Goal: Transaction & Acquisition: Book appointment/travel/reservation

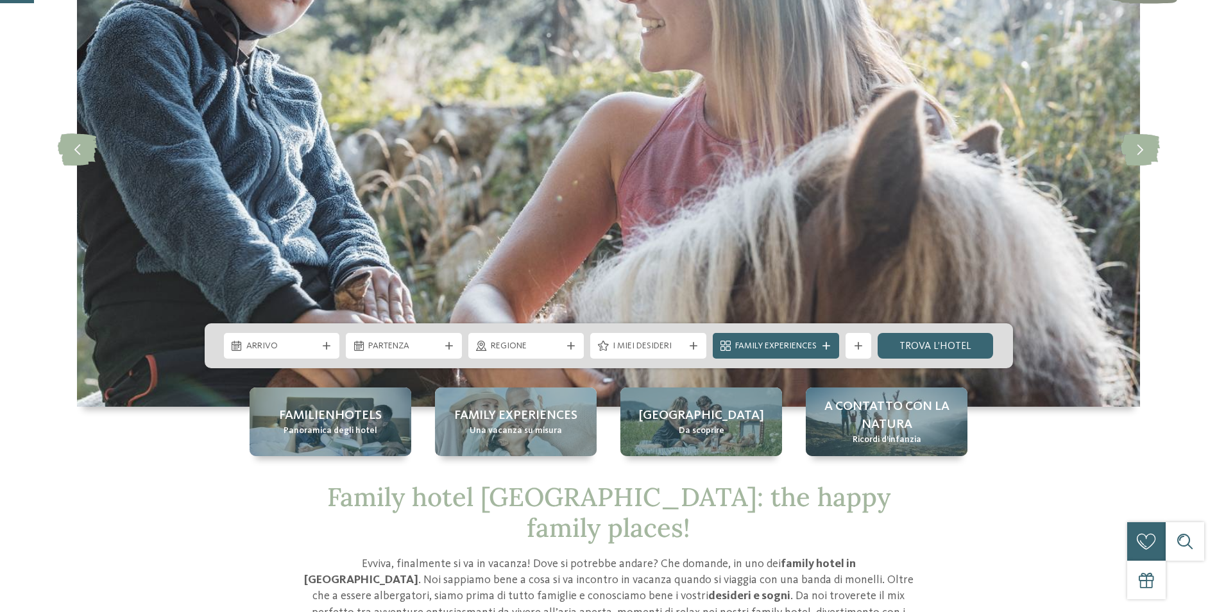
scroll to position [192, 0]
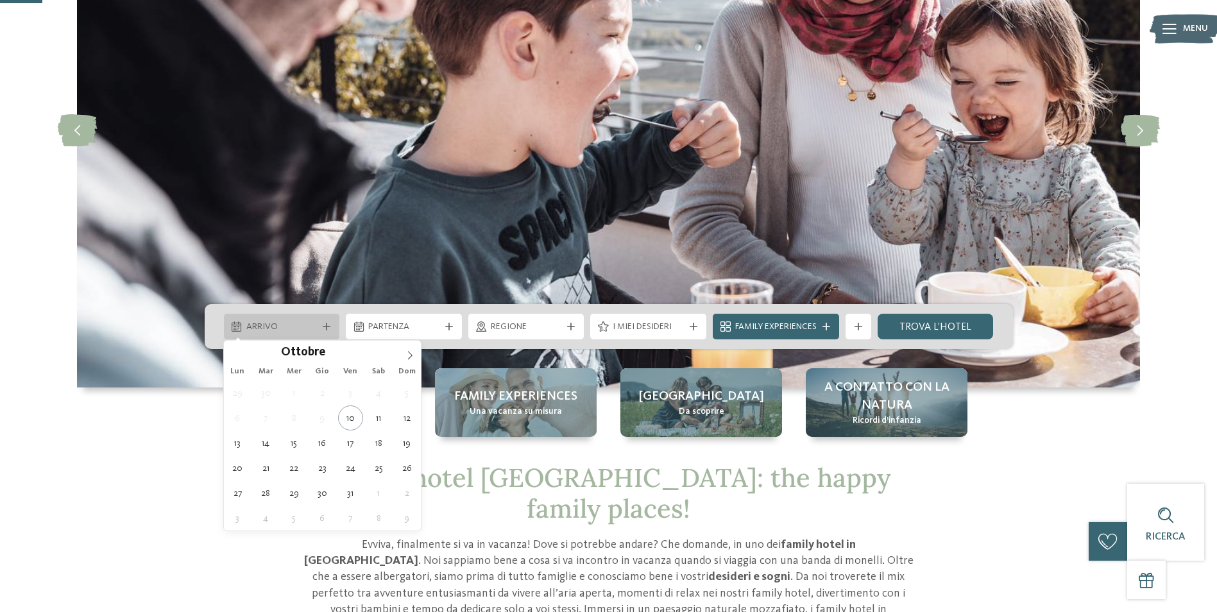
click at [329, 326] on icon at bounding box center [327, 327] width 8 height 8
click at [409, 355] on icon at bounding box center [410, 355] width 9 height 9
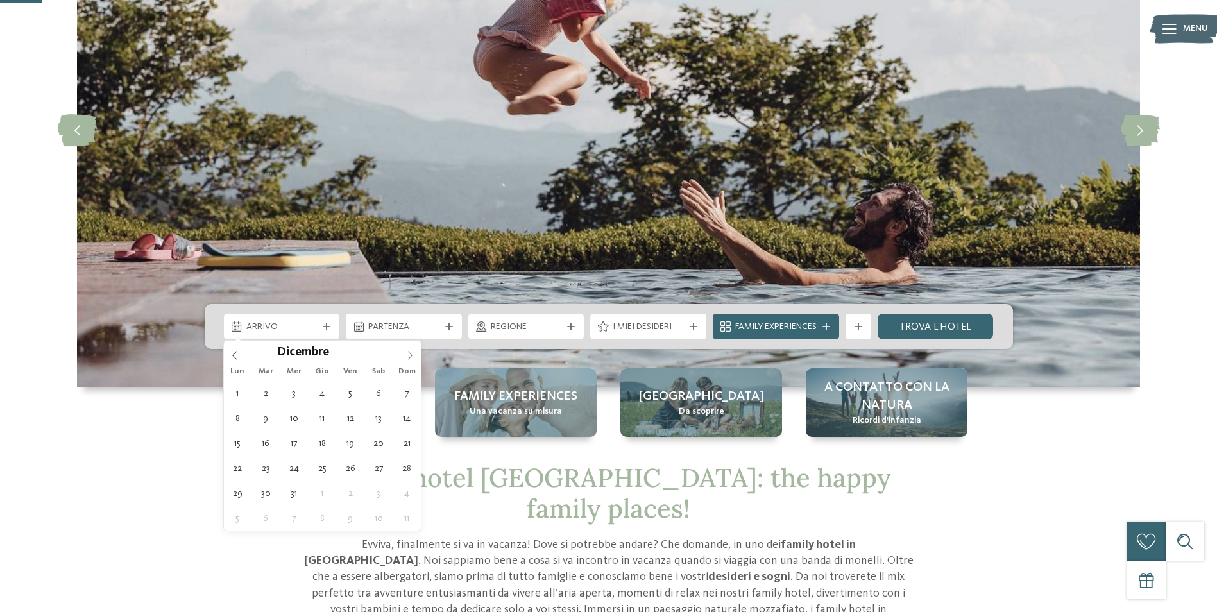
click at [409, 355] on icon at bounding box center [410, 355] width 9 height 9
type div "[DATE]"
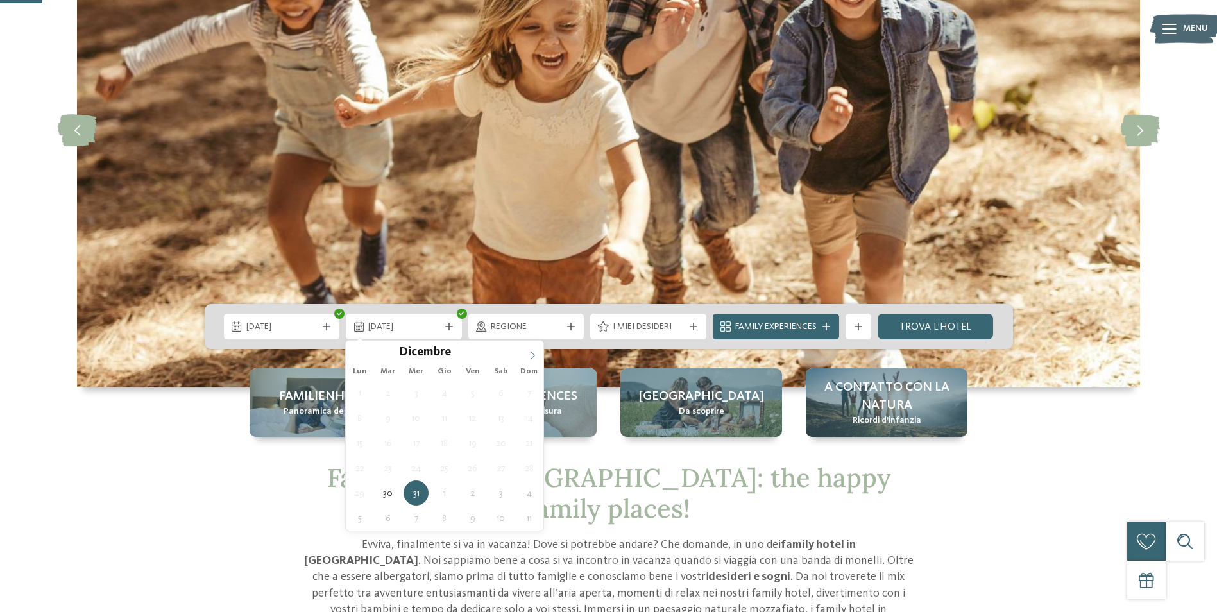
type input "****"
click at [531, 354] on icon at bounding box center [532, 355] width 9 height 9
type div "[DATE]"
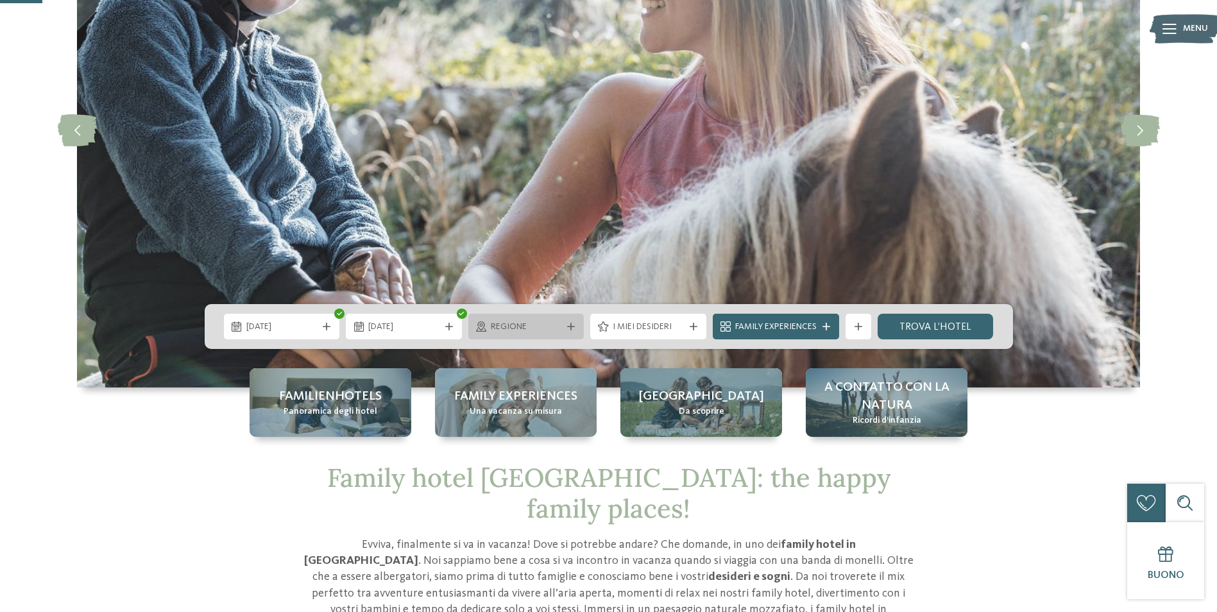
click at [572, 333] on div "Regione" at bounding box center [526, 327] width 116 height 26
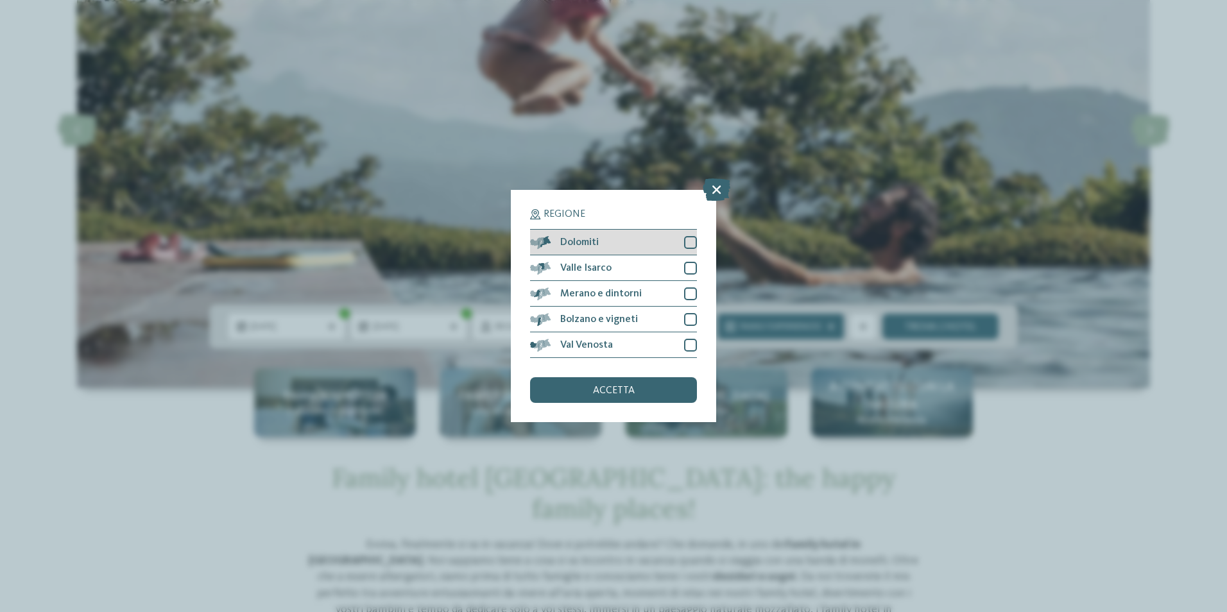
click at [692, 244] on div at bounding box center [690, 242] width 13 height 13
click at [692, 343] on div at bounding box center [690, 345] width 13 height 13
click at [617, 392] on span "accetta" at bounding box center [614, 391] width 42 height 10
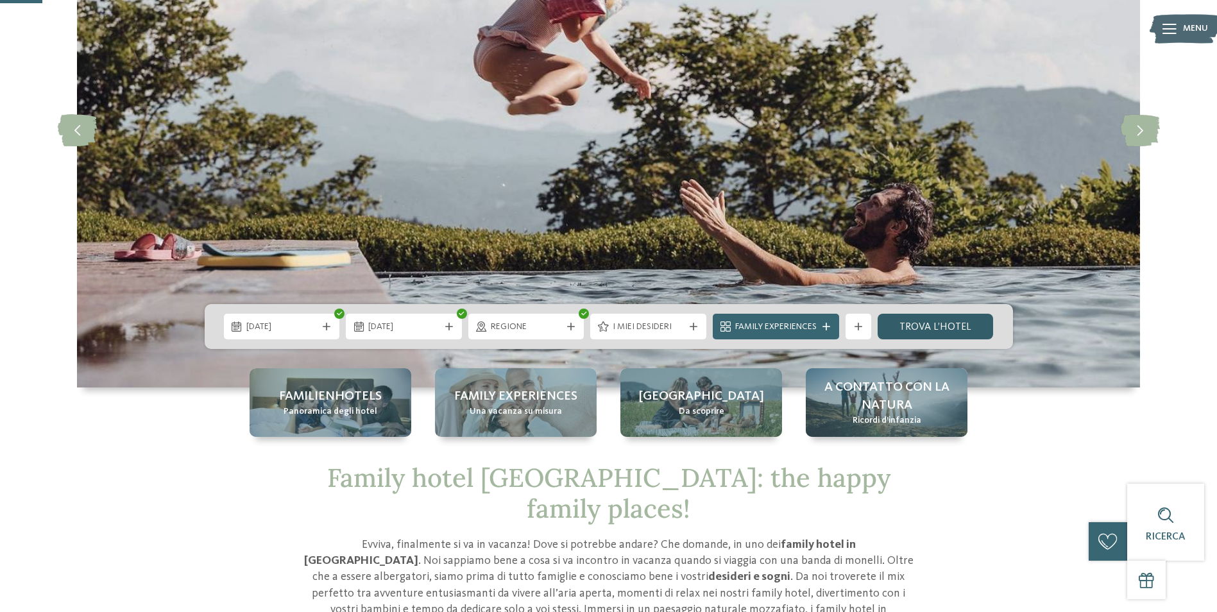
click at [921, 321] on link "trova l’hotel" at bounding box center [936, 327] width 116 height 26
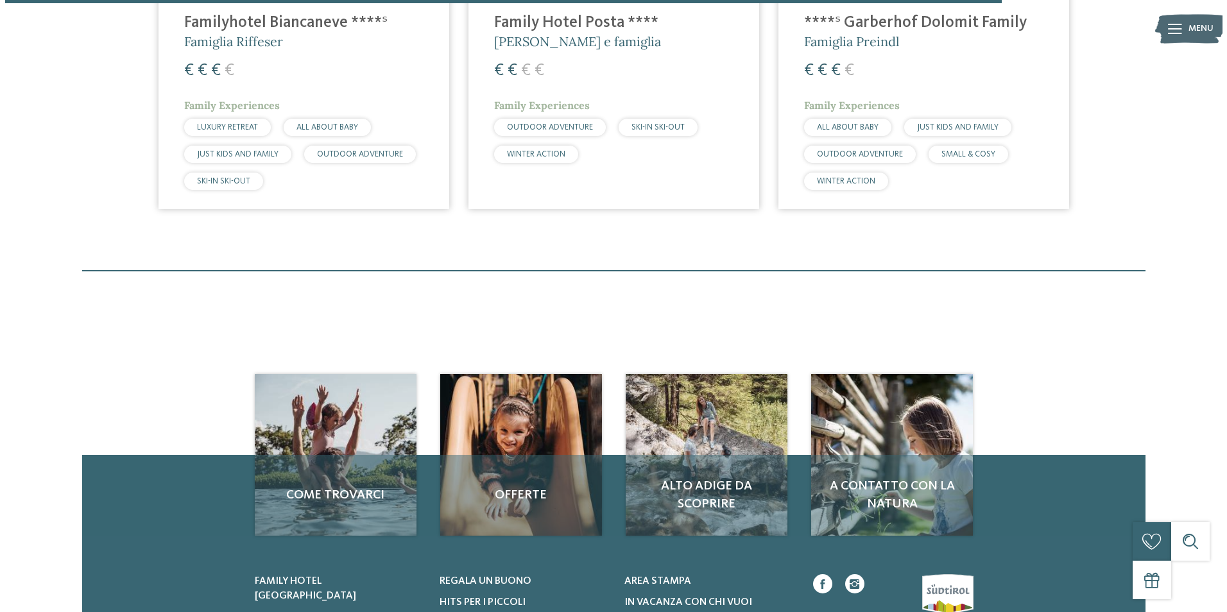
scroll to position [1576, 0]
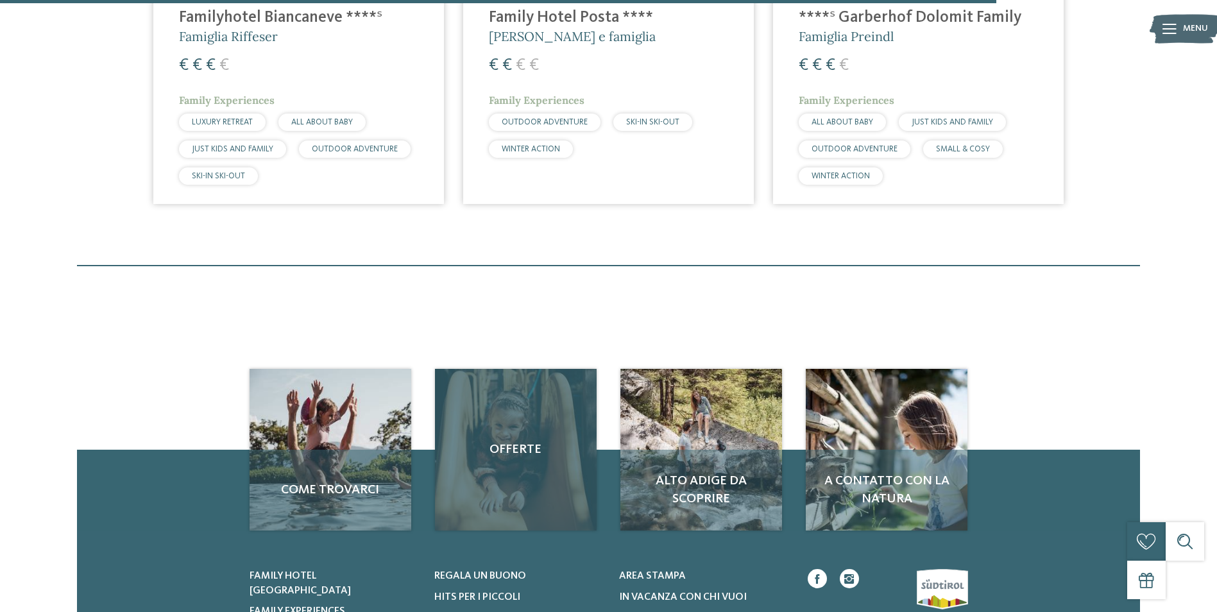
click at [510, 450] on span "Offerte" at bounding box center [516, 450] width 136 height 18
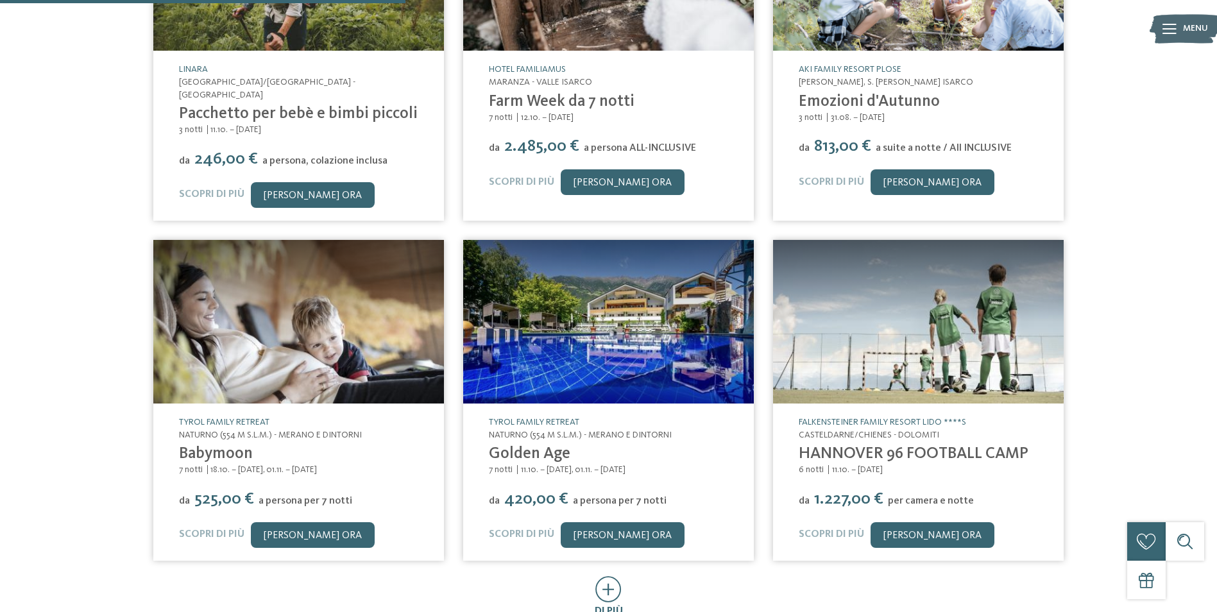
scroll to position [449, 0]
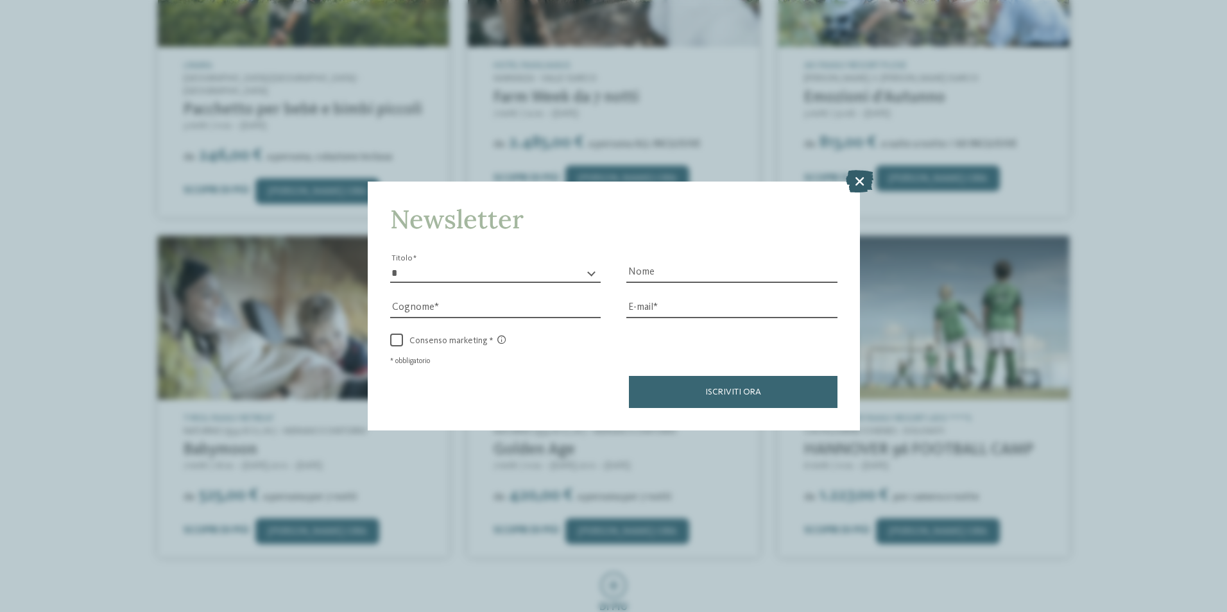
click at [862, 176] on icon at bounding box center [860, 180] width 28 height 22
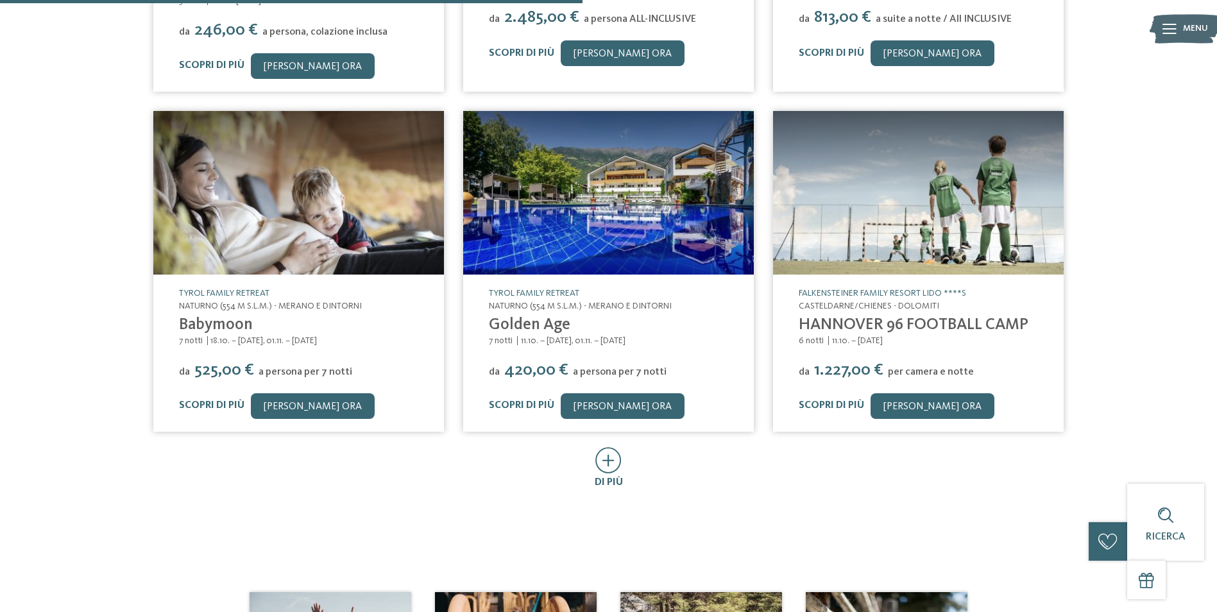
scroll to position [577, 0]
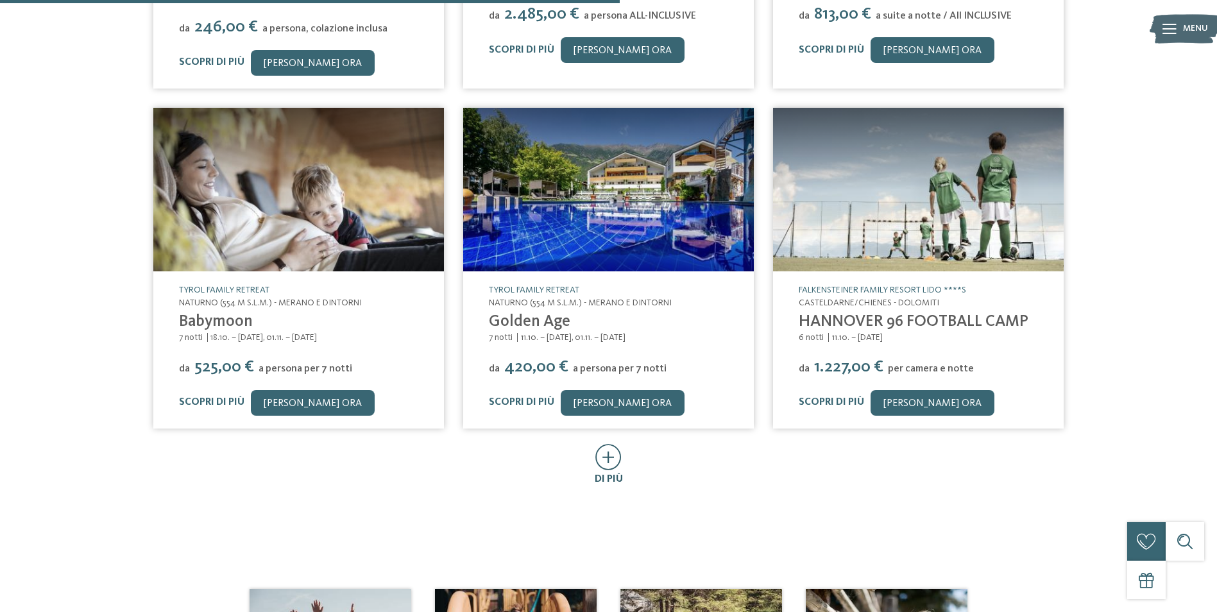
click at [612, 447] on icon at bounding box center [608, 457] width 26 height 26
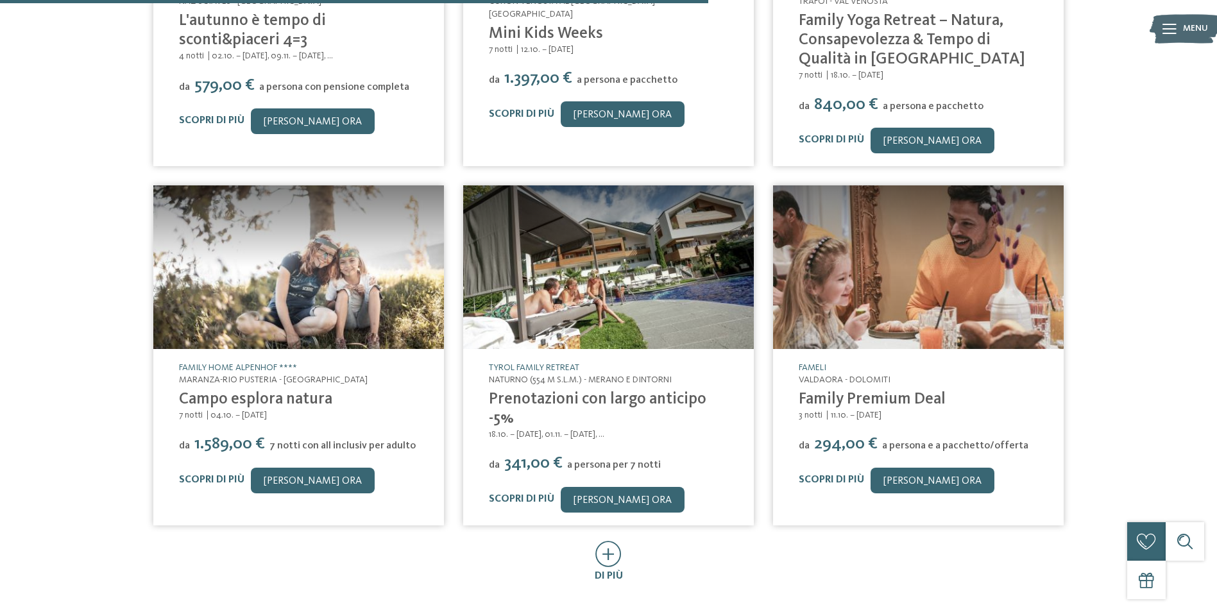
scroll to position [1219, 0]
